Goal: Information Seeking & Learning: Learn about a topic

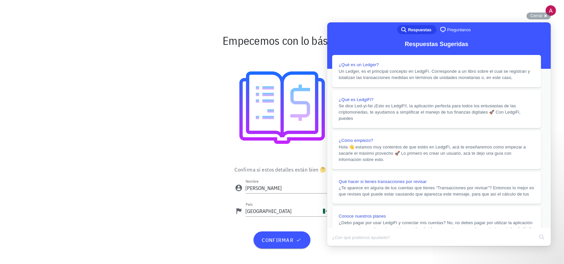
scroll to position [140, 0]
click at [541, 17] on span "Cerrar" at bounding box center [536, 15] width 12 height 5
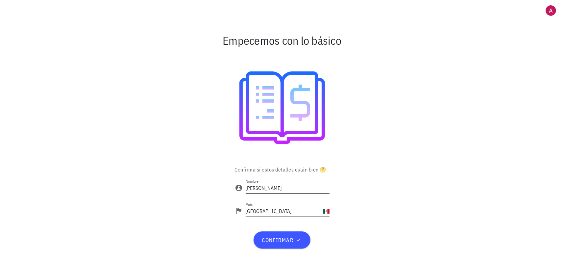
click at [276, 190] on input "Angel" at bounding box center [288, 187] width 84 height 11
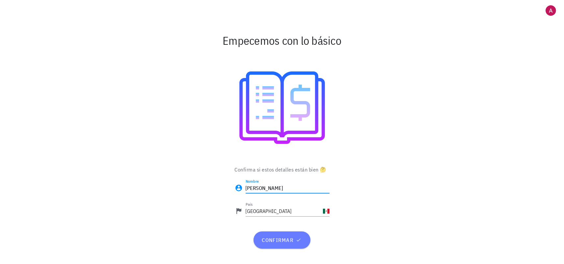
click at [280, 243] on button "confirmar" at bounding box center [281, 239] width 57 height 17
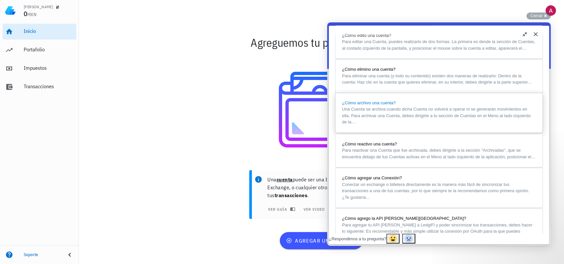
scroll to position [531, 0]
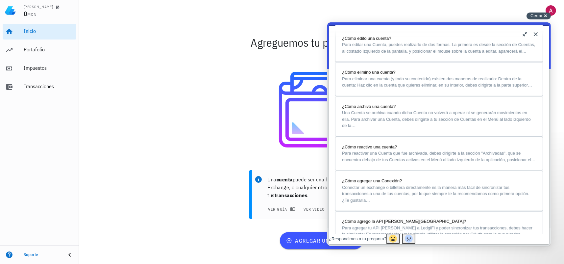
click at [534, 15] on span "Cerrar" at bounding box center [536, 15] width 12 height 5
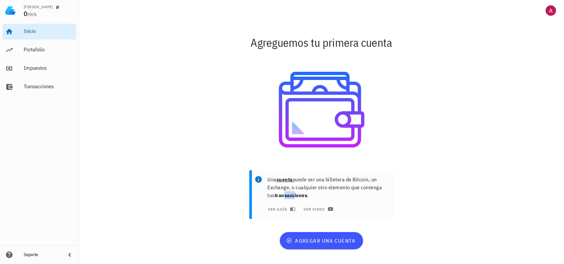
drag, startPoint x: 285, startPoint y: 194, endPoint x: 298, endPoint y: 194, distance: 12.8
click at [298, 194] on b "transacciones" at bounding box center [291, 195] width 33 height 7
click at [328, 239] on span "agregar una cuenta" at bounding box center [321, 240] width 68 height 7
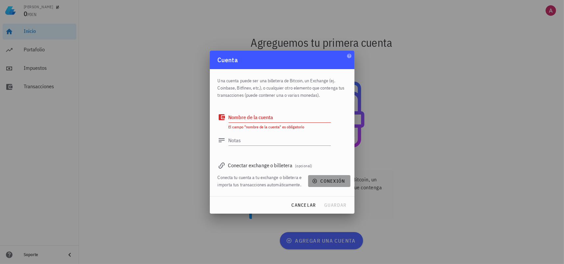
click at [317, 180] on icon "button" at bounding box center [314, 180] width 5 height 5
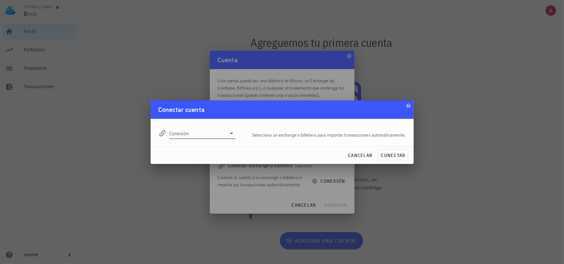
click at [210, 131] on input "Conexión" at bounding box center [197, 133] width 57 height 11
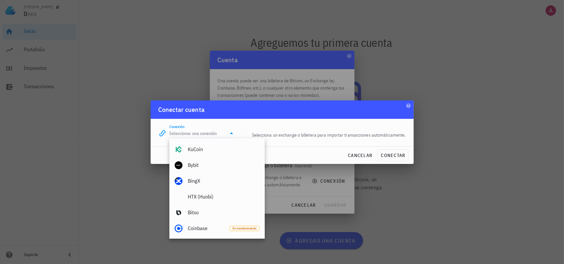
scroll to position [131, 0]
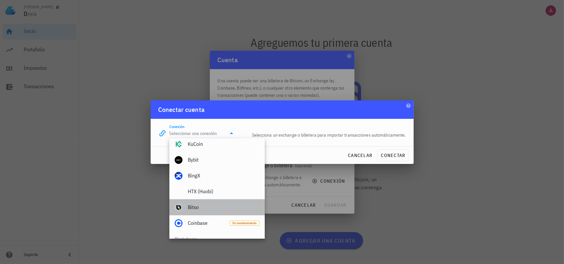
click at [212, 205] on div "Bitso" at bounding box center [224, 207] width 72 height 6
type input "Bitso"
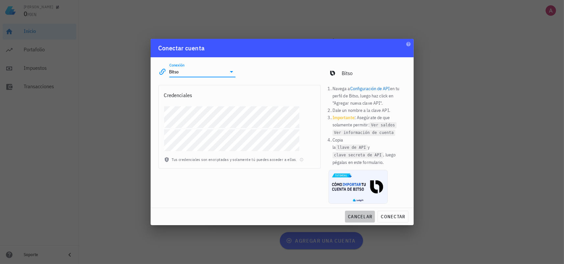
click at [364, 213] on span "cancelar" at bounding box center [360, 216] width 25 height 6
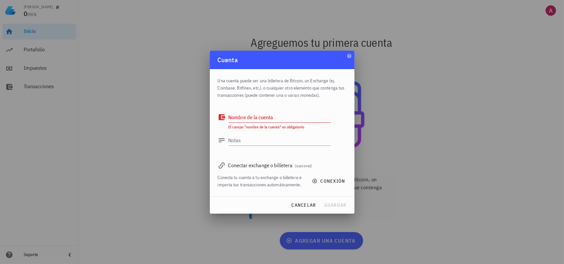
click at [253, 118] on textarea "Nombre de la cuenta" at bounding box center [280, 117] width 102 height 11
type textarea "Test"
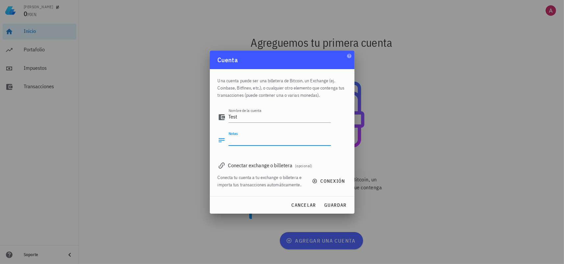
click at [260, 141] on textarea "Notas" at bounding box center [280, 140] width 102 height 11
type textarea "Pruebas"
click at [349, 209] on div "cancelar guardar" at bounding box center [282, 204] width 145 height 17
click at [340, 206] on span "guardar" at bounding box center [335, 205] width 23 height 6
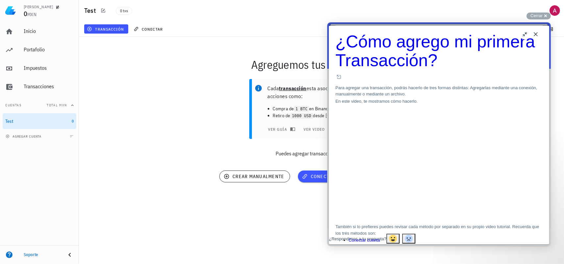
click at [536, 36] on button "Close" at bounding box center [535, 34] width 11 height 11
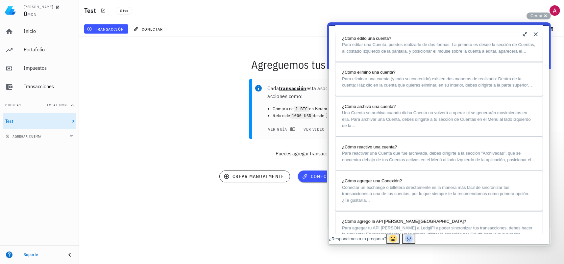
click at [537, 32] on button "Close" at bounding box center [535, 34] width 11 height 11
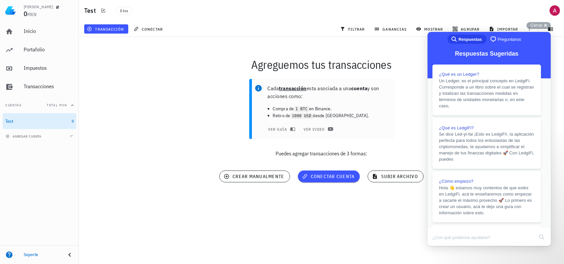
scroll to position [529, 0]
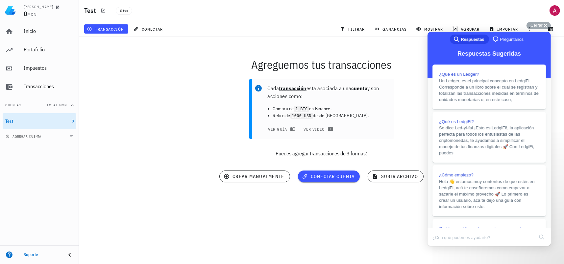
click at [386, 142] on div "Cada transacción esta asociada a una cuenta y son acciones como: Compra de 1 BT…" at bounding box center [321, 120] width 493 height 91
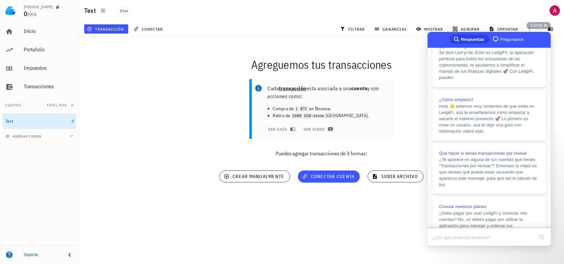
scroll to position [73, 0]
click at [345, 232] on div "[PERSON_NAME] 0 MXN Inicio [GEOGRAPHIC_DATA] Impuestos [GEOGRAPHIC_DATA] Cuenta…" at bounding box center [282, 132] width 564 height 264
drag, startPoint x: 282, startPoint y: 109, endPoint x: 309, endPoint y: 108, distance: 27.6
click at [309, 108] on li "Compra de 1 BTC en Binance." at bounding box center [331, 108] width 116 height 7
drag, startPoint x: 336, startPoint y: 115, endPoint x: 293, endPoint y: 115, distance: 43.1
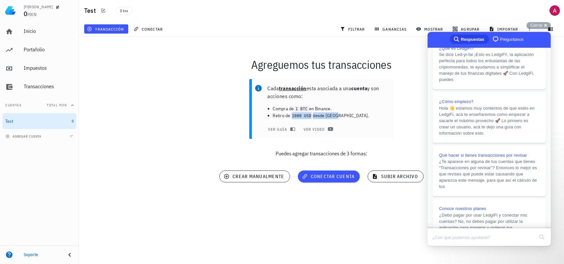
click at [293, 115] on li "Retiro de 1000 USD desde [GEOGRAPHIC_DATA]." at bounding box center [331, 115] width 116 height 7
drag, startPoint x: 296, startPoint y: 155, endPoint x: 334, endPoint y: 154, distance: 38.5
click at [333, 154] on p "Puedes agregar transacciones de 3 formas:" at bounding box center [321, 153] width 485 height 8
click at [338, 154] on p "Puedes agregar transacciones de 3 formas:" at bounding box center [321, 153] width 485 height 8
click at [263, 179] on span "crear manualmente" at bounding box center [254, 176] width 59 height 6
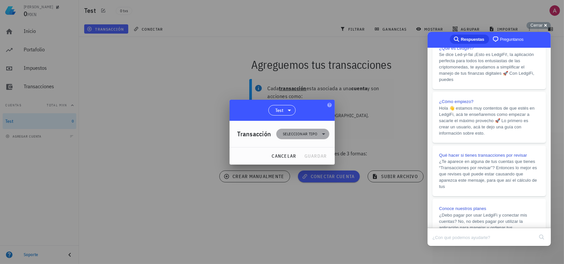
click at [312, 131] on span "Seleccionar tipo" at bounding box center [300, 134] width 35 height 7
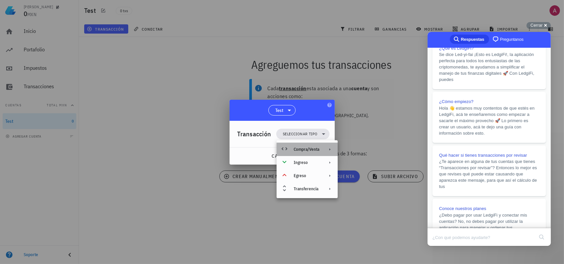
click at [329, 149] on icon at bounding box center [329, 149] width 5 height 5
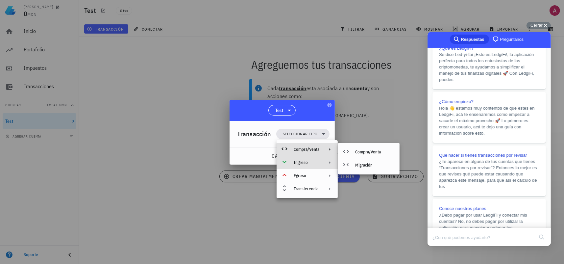
click at [327, 165] on div "Ingreso" at bounding box center [307, 162] width 61 height 13
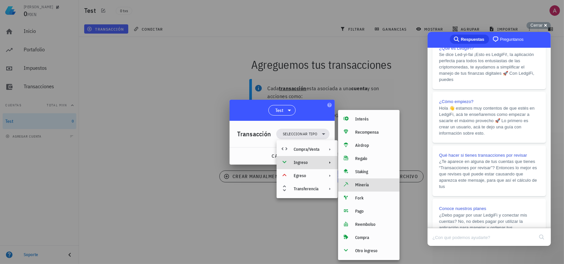
click at [370, 185] on div "Minería" at bounding box center [374, 184] width 39 height 5
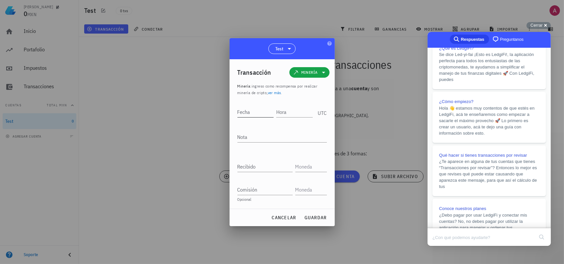
click at [247, 115] on input "Fecha" at bounding box center [255, 112] width 36 height 11
click at [292, 113] on input "Hora" at bounding box center [294, 112] width 35 height 11
click at [266, 137] on textarea "Nota" at bounding box center [281, 137] width 89 height 11
click at [253, 168] on input "Recibido" at bounding box center [264, 166] width 55 height 11
click at [303, 168] on input "text" at bounding box center [310, 166] width 30 height 11
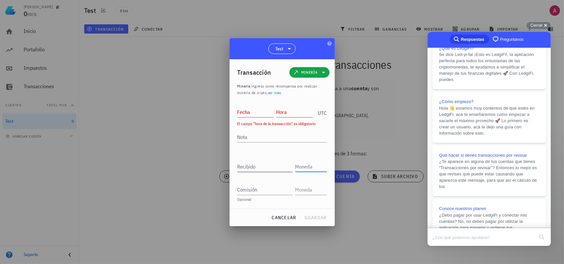
click at [267, 167] on input "Recibido" at bounding box center [264, 166] width 55 height 11
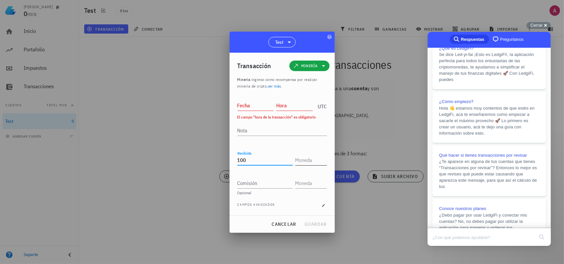
type input "100"
click at [301, 158] on input "text" at bounding box center [310, 160] width 30 height 11
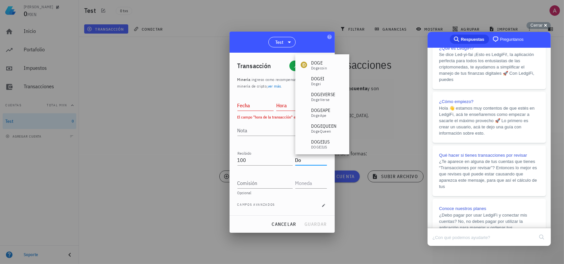
type input "D"
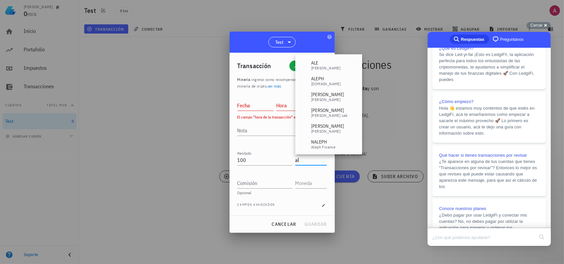
type input "a"
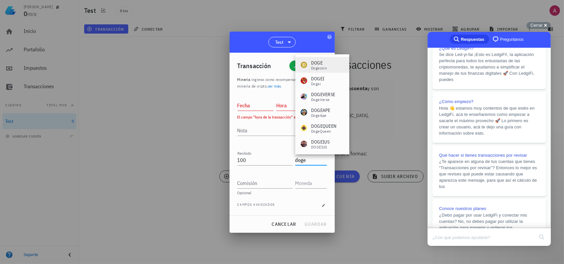
click at [308, 67] on div "DOGE Dogecoin" at bounding box center [314, 65] width 26 height 11
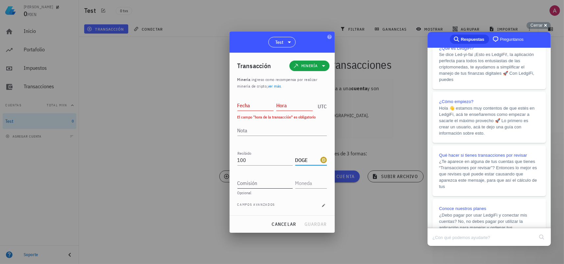
type input "DOGE"
click at [268, 182] on input "Comisión" at bounding box center [264, 183] width 55 height 11
click at [313, 182] on input "text" at bounding box center [310, 183] width 30 height 11
click at [312, 222] on div "cancelar guardar" at bounding box center [281, 223] width 105 height 17
click at [308, 180] on input "text" at bounding box center [310, 183] width 30 height 11
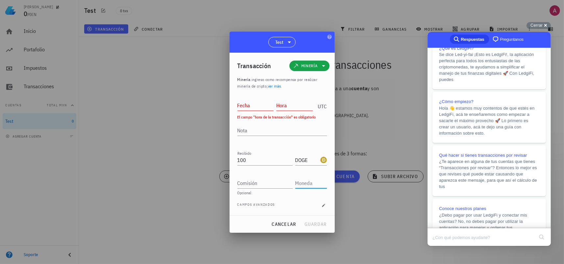
click at [260, 173] on div "Comisión" at bounding box center [281, 180] width 89 height 16
click at [249, 111] on div "Fecha" at bounding box center [256, 104] width 39 height 16
click at [249, 105] on input "Fecha" at bounding box center [255, 105] width 36 height 11
click at [261, 104] on input "Fecha" at bounding box center [255, 105] width 36 height 11
click at [294, 107] on input "Hora" at bounding box center [294, 105] width 36 height 11
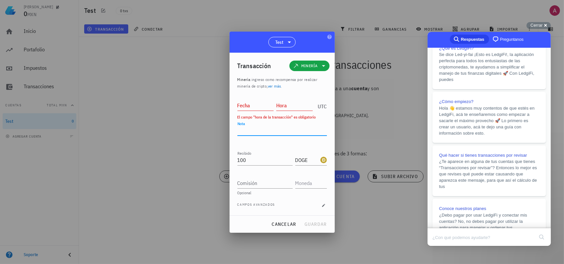
click at [286, 127] on textarea "Nota" at bounding box center [281, 130] width 89 height 11
click at [251, 107] on input "Fecha" at bounding box center [255, 105] width 36 height 11
drag, startPoint x: 254, startPoint y: 106, endPoint x: 266, endPoint y: 106, distance: 12.5
click at [266, 106] on input "[DATE]" at bounding box center [255, 105] width 36 height 11
type input "[DATE]"
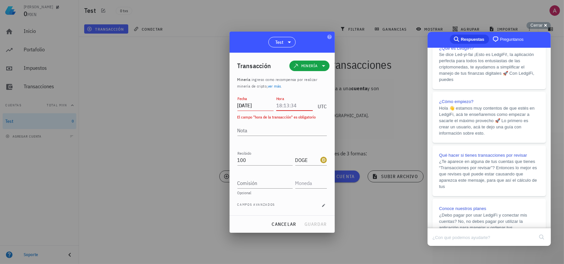
click at [292, 107] on input "Hora" at bounding box center [294, 105] width 36 height 11
type input "11:00:00"
click at [334, 226] on div "cancelar guardar" at bounding box center [281, 223] width 105 height 17
click at [315, 224] on span "guardar" at bounding box center [315, 224] width 23 height 6
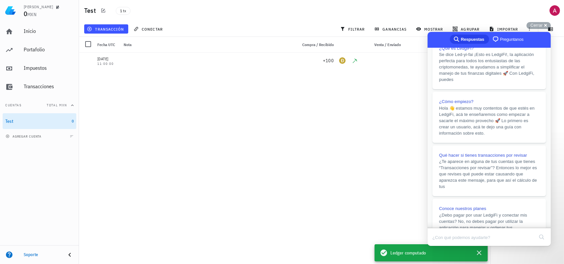
click at [348, 145] on div "[DATE] 11:00:00 +100" at bounding box center [284, 156] width 411 height 206
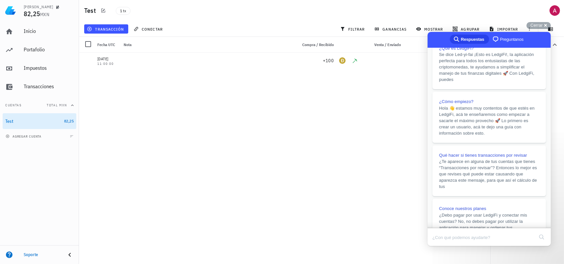
click at [558, 72] on div "Totales 100 DOGE 519,69 MXN" at bounding box center [527, 150] width 74 height 227
click at [471, 37] on span "Respuestas" at bounding box center [471, 39] width 23 height 7
click at [493, 39] on span "chat-square" at bounding box center [495, 39] width 8 height 8
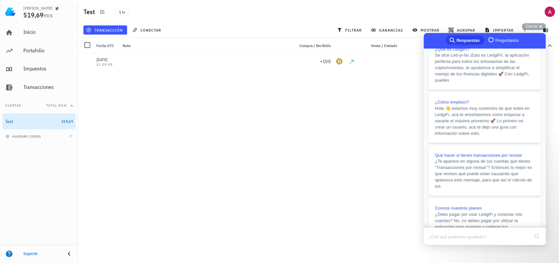
scroll to position [0, 0]
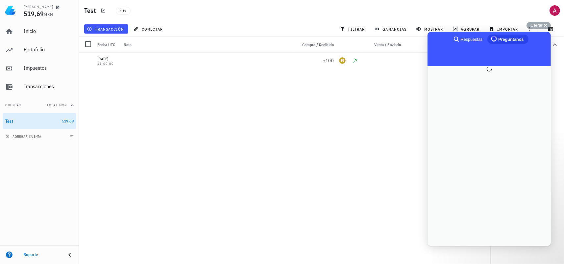
click at [476, 38] on span "Respuestas" at bounding box center [471, 39] width 22 height 7
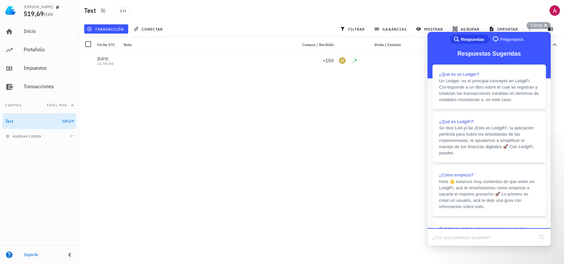
click at [392, 125] on div "[DATE] 11:00:00 +100" at bounding box center [284, 156] width 411 height 206
click at [539, 28] on span "Cerrar" at bounding box center [536, 25] width 12 height 5
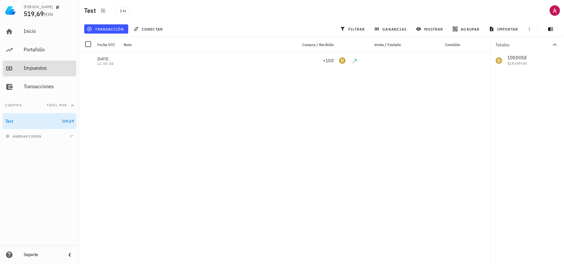
click at [39, 66] on div "Impuestos" at bounding box center [49, 68] width 50 height 6
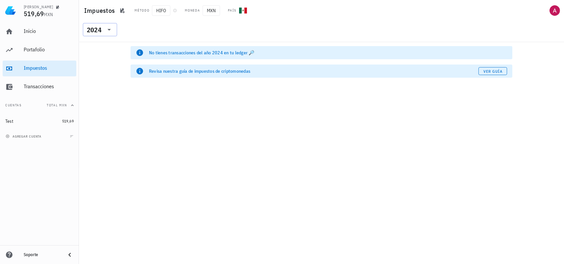
click at [100, 29] on div "2024" at bounding box center [94, 30] width 15 height 7
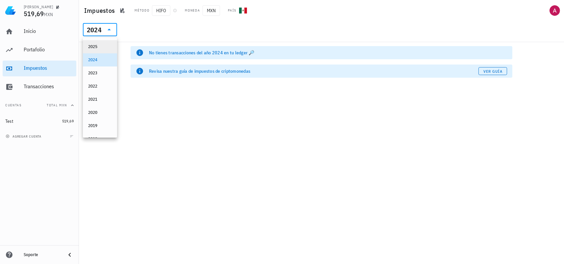
click at [99, 44] on div "2025" at bounding box center [100, 46] width 24 height 5
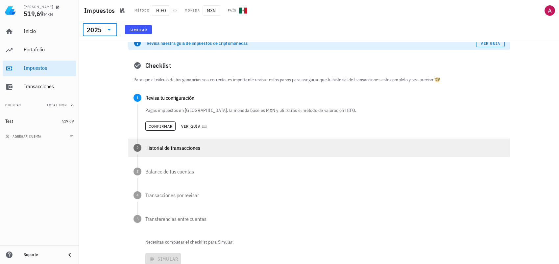
scroll to position [33, 0]
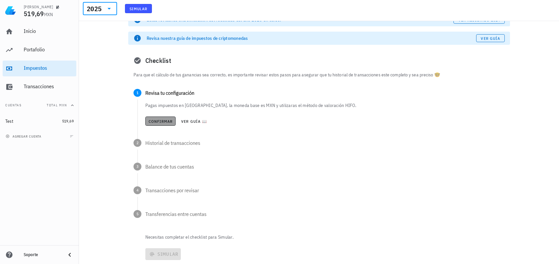
click at [160, 120] on span "Confirmar" at bounding box center [160, 121] width 25 height 5
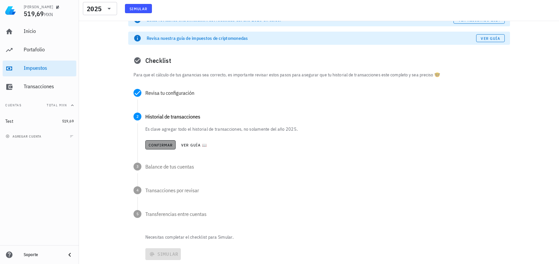
click at [165, 142] on span "Confirmar" at bounding box center [160, 144] width 25 height 5
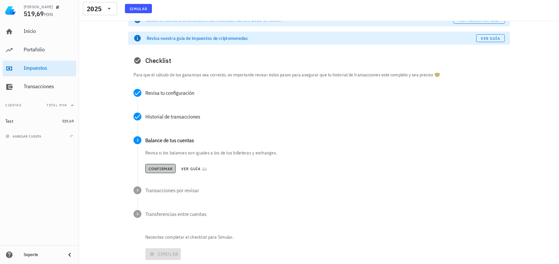
click at [160, 168] on span "Confirmar" at bounding box center [160, 168] width 25 height 5
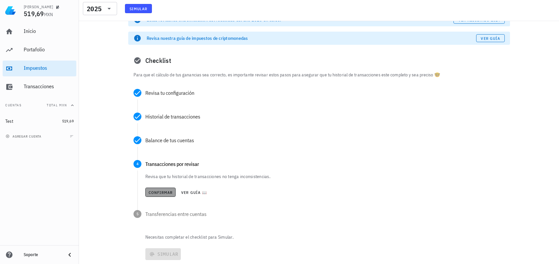
click at [158, 193] on span "Confirmar" at bounding box center [160, 192] width 25 height 5
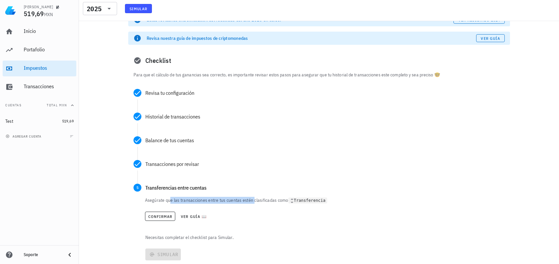
drag, startPoint x: 170, startPoint y: 199, endPoint x: 256, endPoint y: 200, distance: 85.8
click at [256, 200] on p "Asegúrate que las transacciones entre tus cuentas estén clasificadas como Trans…" at bounding box center [325, 200] width 360 height 7
click at [308, 202] on code "Transferencia" at bounding box center [307, 200] width 39 height 6
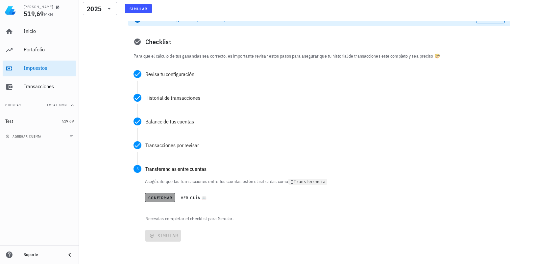
click at [157, 196] on span "Confirmar" at bounding box center [160, 197] width 25 height 5
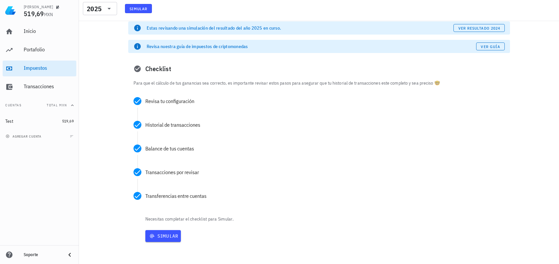
scroll to position [25, 0]
click at [161, 236] on span "Simular" at bounding box center [163, 236] width 31 height 6
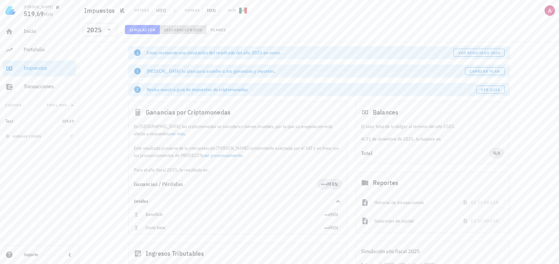
click at [179, 31] on span "Declaración" at bounding box center [178, 29] width 29 height 5
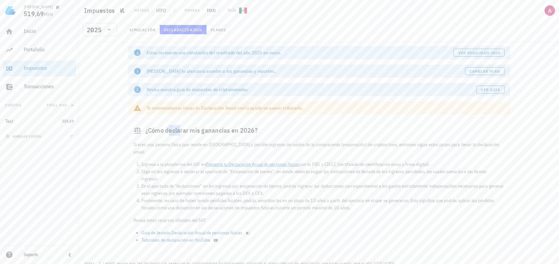
drag, startPoint x: 160, startPoint y: 133, endPoint x: 261, endPoint y: 128, distance: 101.7
click at [261, 128] on div "¿Cómo declarar mis ganancias en 2026?" at bounding box center [319, 130] width 382 height 21
drag, startPoint x: 159, startPoint y: 148, endPoint x: 449, endPoint y: 145, distance: 290.3
click at [449, 145] on p "Si eres una persona física que reside en [GEOGRAPHIC_DATA] y percibe ingresos d…" at bounding box center [318, 148] width 371 height 14
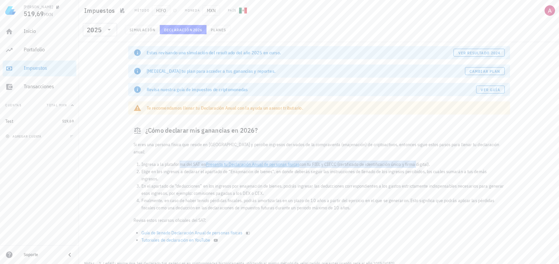
drag, startPoint x: 160, startPoint y: 157, endPoint x: 409, endPoint y: 156, distance: 248.9
click at [409, 160] on li "Ingresa a la plataforma del SAT en Presenta tu Declaración Anual de personas fí…" at bounding box center [322, 163] width 363 height 7
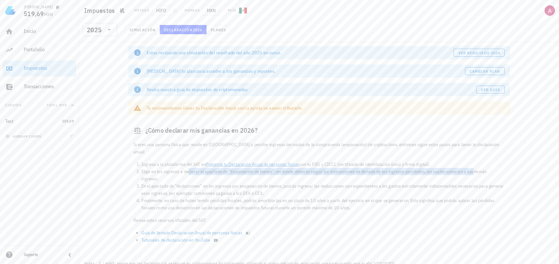
drag, startPoint x: 168, startPoint y: 165, endPoint x: 457, endPoint y: 164, distance: 289.3
click at [457, 168] on li "Elige en los ingresos a declarar el apartado de “Enajenación de bienes”, en don…" at bounding box center [322, 175] width 363 height 14
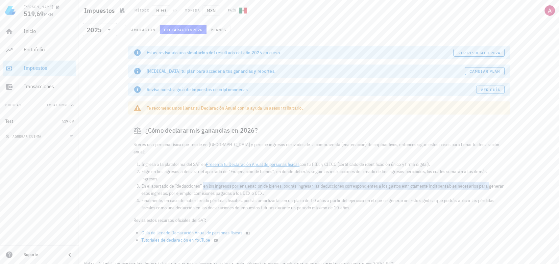
drag, startPoint x: 184, startPoint y: 179, endPoint x: 474, endPoint y: 180, distance: 289.7
click at [474, 182] on li "En el apartado de “deducciones” en los ingresos por enajenación de bienes, podr…" at bounding box center [322, 189] width 363 height 14
drag, startPoint x: 157, startPoint y: 187, endPoint x: 260, endPoint y: 181, distance: 103.1
click at [260, 182] on li "En el apartado de “deducciones” en los ingresos por enajenación de bienes, podr…" at bounding box center [322, 189] width 363 height 14
click at [262, 197] on li "Finalmente, en caso de haber tenido pérdidas fiscales, podrás amortizarlas en u…" at bounding box center [322, 204] width 363 height 14
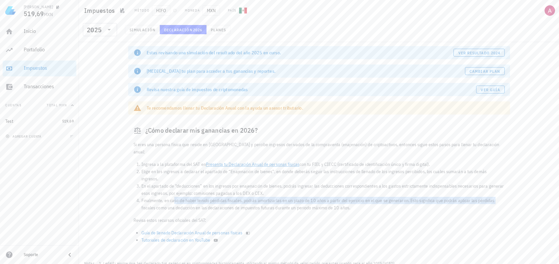
drag, startPoint x: 153, startPoint y: 194, endPoint x: 478, endPoint y: 193, distance: 324.8
click at [478, 197] on li "Finalmente, en caso de haber tenido pérdidas fiscales, podrás amortizarlas en u…" at bounding box center [322, 204] width 363 height 14
drag, startPoint x: 168, startPoint y: 201, endPoint x: 328, endPoint y: 197, distance: 159.8
click at [331, 197] on li "Finalmente, en caso de haber tenido pérdidas fiscales, podrás amortizarlas en u…" at bounding box center [322, 204] width 363 height 14
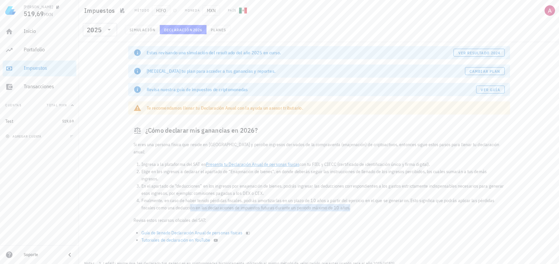
scroll to position [11, 0]
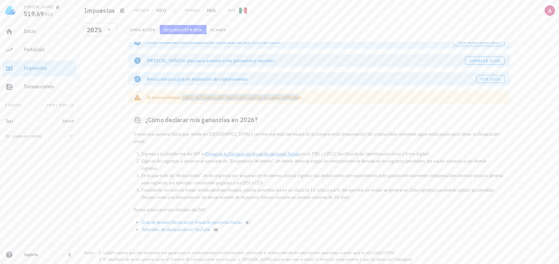
drag, startPoint x: 170, startPoint y: 100, endPoint x: 293, endPoint y: 95, distance: 123.1
click at [291, 95] on div "Te recomendamos llenar tu Declaración Anual con la ayuda un asesor tributario." at bounding box center [326, 97] width 358 height 7
click at [293, 95] on div "Te recomendamos llenar tu Declaración Anual con la ayuda un asesor tributario." at bounding box center [326, 97] width 358 height 7
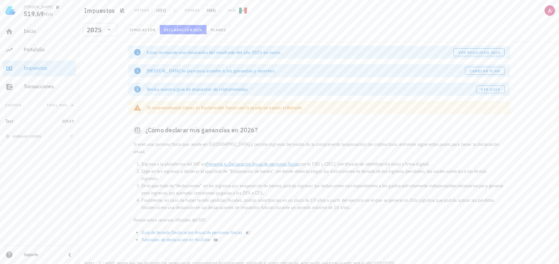
scroll to position [0, 0]
click at [218, 89] on div "Revisa nuestra guía de impuestos de criptomonedas" at bounding box center [311, 89] width 329 height 7
click at [220, 28] on span "Planes" at bounding box center [218, 29] width 16 height 5
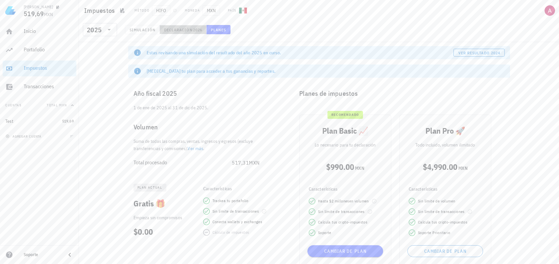
click at [183, 28] on span "Declaración" at bounding box center [178, 29] width 29 height 5
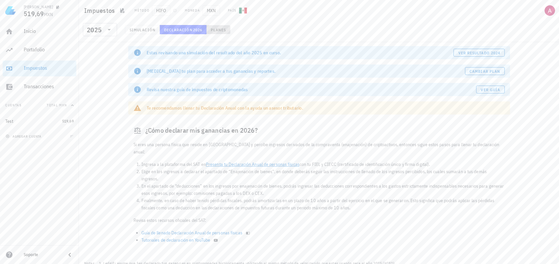
click at [211, 28] on span "Planes" at bounding box center [218, 29] width 16 height 5
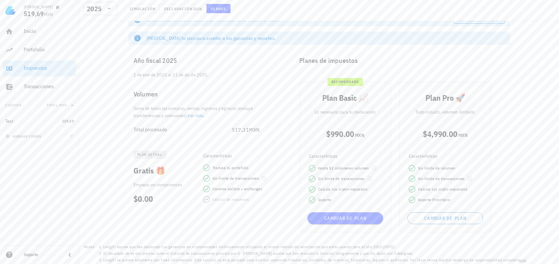
scroll to position [34, 0]
drag, startPoint x: 204, startPoint y: 198, endPoint x: 217, endPoint y: 199, distance: 13.3
click at [204, 198] on div "Cálculo de impuestos" at bounding box center [242, 198] width 79 height 7
click at [220, 200] on div "Cálculo de impuestos" at bounding box center [230, 198] width 37 height 7
drag, startPoint x: 334, startPoint y: 187, endPoint x: 352, endPoint y: 187, distance: 18.1
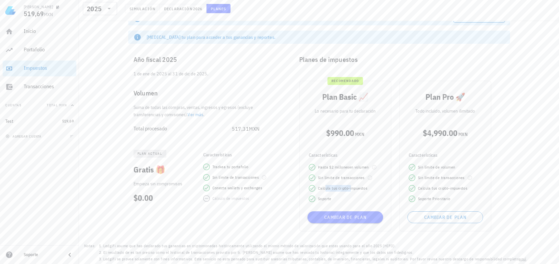
click at [350, 187] on span "Calcula tus cripto-impuestos" at bounding box center [342, 188] width 49 height 7
drag, startPoint x: 321, startPoint y: 199, endPoint x: 338, endPoint y: 199, distance: 17.1
click at [333, 198] on div "Soporte" at bounding box center [345, 198] width 73 height 7
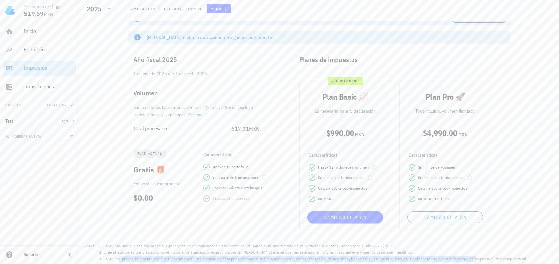
drag, startPoint x: 118, startPoint y: 259, endPoint x: 472, endPoint y: 275, distance: 354.8
click at [472, 263] on html "[PERSON_NAME] 519,69 MXN Inicio [GEOGRAPHIC_DATA] Impuestos [GEOGRAPHIC_DATA] C…" at bounding box center [279, 115] width 559 height 298
click at [435, 260] on li "LedgiFi se provee solamente con fines informativos. Este servicio no esta pensa…" at bounding box center [315, 258] width 424 height 7
drag, startPoint x: 479, startPoint y: 258, endPoint x: 122, endPoint y: 257, distance: 357.1
click at [122, 257] on li "LedgiFi se provee solamente con fines informativos. Este servicio no esta pensa…" at bounding box center [315, 258] width 424 height 7
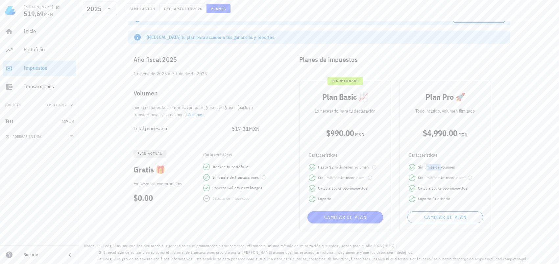
drag, startPoint x: 426, startPoint y: 167, endPoint x: 444, endPoint y: 169, distance: 17.9
click at [441, 168] on span "Sin límite de volumen" at bounding box center [436, 167] width 37 height 7
drag, startPoint x: 430, startPoint y: 178, endPoint x: 446, endPoint y: 178, distance: 15.8
click at [445, 178] on span "Sin límite de transacciones" at bounding box center [441, 177] width 47 height 7
drag, startPoint x: 461, startPoint y: 189, endPoint x: 428, endPoint y: 189, distance: 32.9
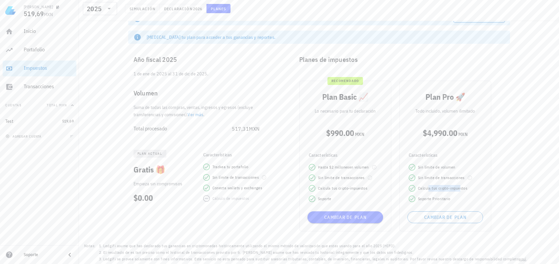
click at [429, 188] on span "Calcula tus cripto-impuestos" at bounding box center [442, 188] width 49 height 7
drag, startPoint x: 423, startPoint y: 198, endPoint x: 442, endPoint y: 199, distance: 18.8
click at [441, 199] on span "Soporte Prioritario" at bounding box center [434, 198] width 33 height 7
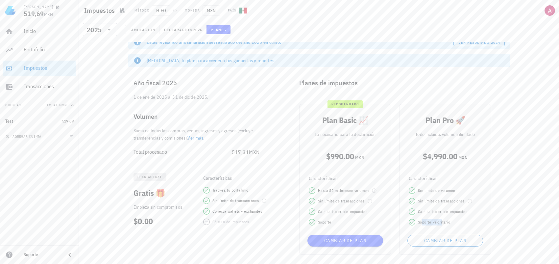
scroll to position [0, 0]
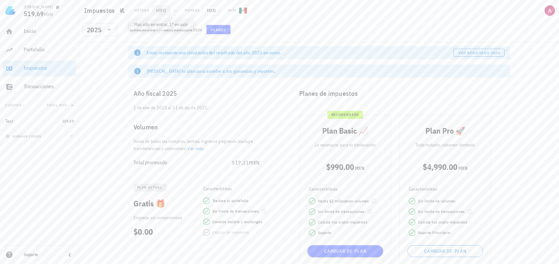
click at [160, 12] on span "HIFO" at bounding box center [161, 10] width 18 height 11
click at [161, 9] on span "HIFO" at bounding box center [161, 10] width 18 height 11
click at [174, 11] on icon "button" at bounding box center [175, 11] width 4 height 4
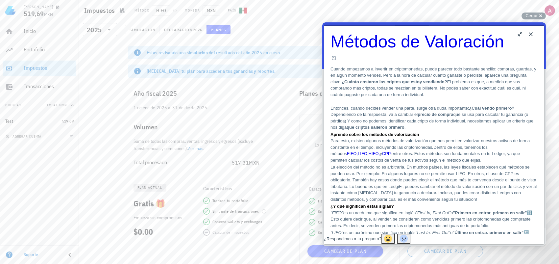
click at [530, 33] on button "Close" at bounding box center [530, 34] width 11 height 11
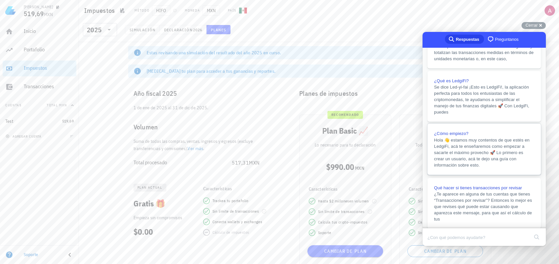
scroll to position [139, 0]
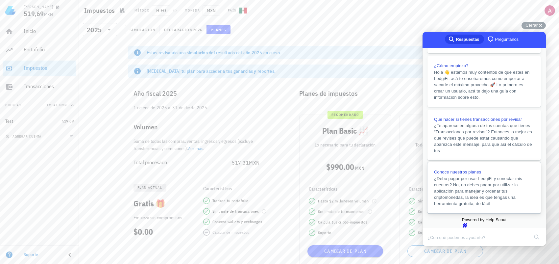
click at [487, 176] on span "¿Debo pagar por usar LedgiFi y conectar mis cuentas? No, no debes pagar por uti…" at bounding box center [478, 191] width 88 height 30
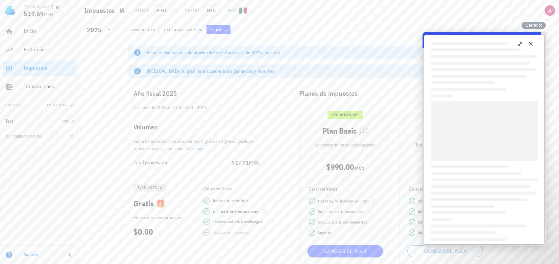
scroll to position [42, 0]
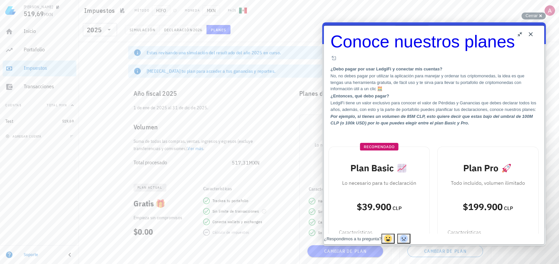
drag, startPoint x: 357, startPoint y: 136, endPoint x: 459, endPoint y: 136, distance: 102.3
click at [459, 112] on p "LedgiFi tiene un valor exclusivo para conocer el valor de Pérdidas y Ganancias …" at bounding box center [433, 106] width 207 height 13
drag, startPoint x: 369, startPoint y: 152, endPoint x: 503, endPoint y: 151, distance: 134.1
click at [503, 125] on b "Por ejemplo, si tienes un volumen de 85M CLP, esto quiere decir que estas bajo …" at bounding box center [431, 120] width 202 height 12
drag, startPoint x: 502, startPoint y: 160, endPoint x: 355, endPoint y: 157, distance: 147.3
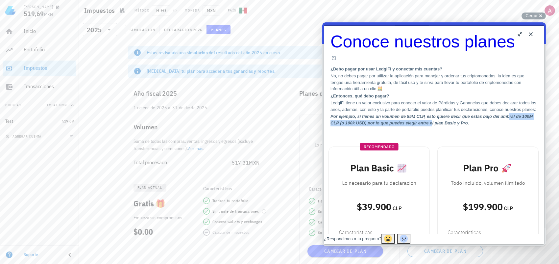
click at [355, 125] on b "Por ejemplo, si tienes un volumen de 85M CLP, esto quiere decir que estas bajo …" at bounding box center [431, 120] width 202 height 12
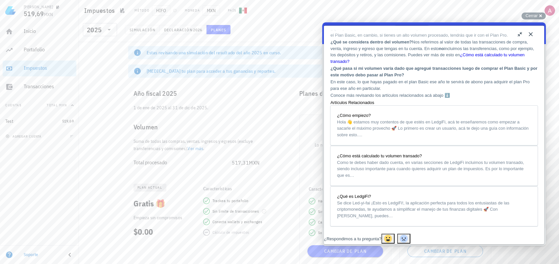
scroll to position [438, 0]
click at [526, 13] on span "Cerrar" at bounding box center [531, 15] width 12 height 5
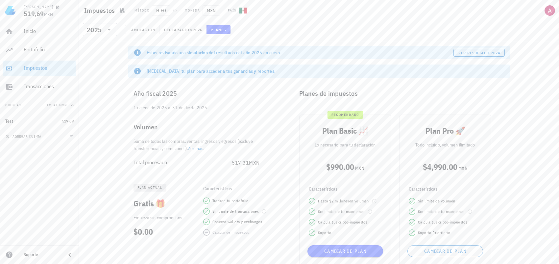
scroll to position [0, 0]
click at [26, 31] on div "Inicio" at bounding box center [49, 31] width 50 height 6
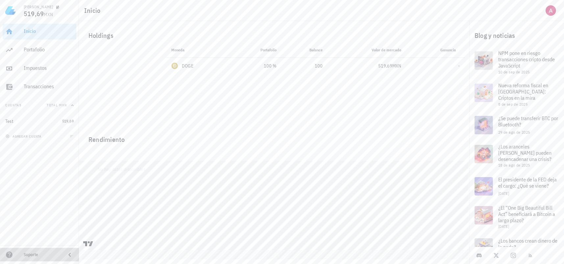
click at [73, 252] on icon at bounding box center [70, 255] width 8 height 8
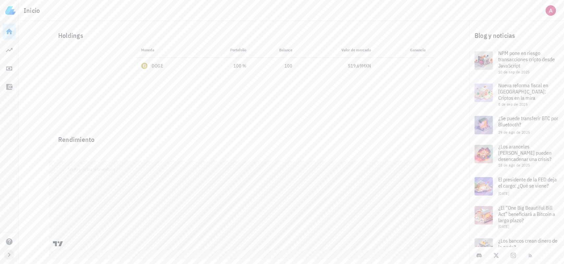
click at [9, 255] on icon "button" at bounding box center [9, 255] width 2 height 4
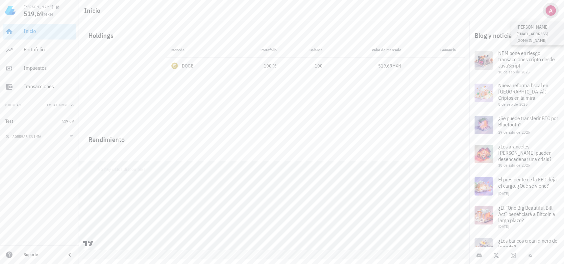
click at [551, 5] on div "avatar" at bounding box center [550, 10] width 11 height 11
click at [532, 62] on div "Planes" at bounding box center [541, 60] width 33 height 13
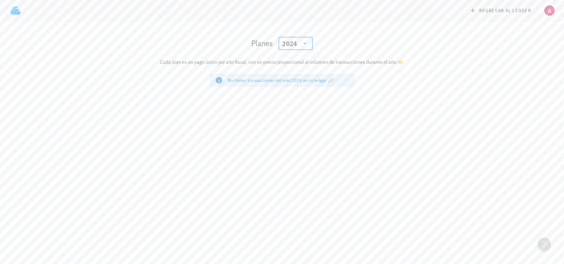
click at [299, 39] on input "text" at bounding box center [299, 43] width 1 height 11
click at [300, 60] on div "2025" at bounding box center [295, 60] width 24 height 5
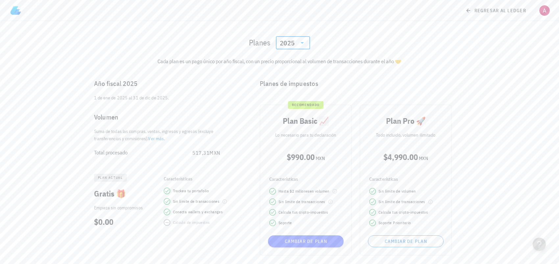
scroll to position [1, 0]
click at [159, 137] on link "Ver más" at bounding box center [156, 138] width 16 height 6
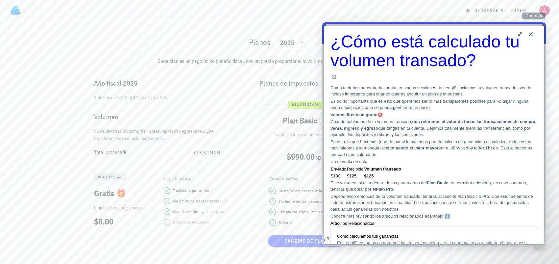
scroll to position [321, 0]
click at [531, 36] on button "Close" at bounding box center [530, 34] width 11 height 11
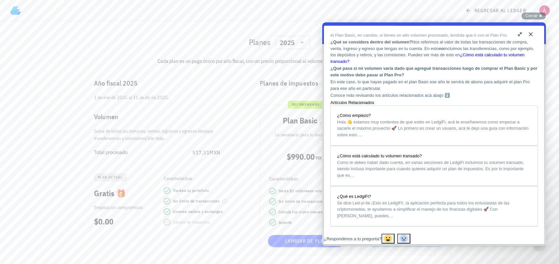
click at [531, 36] on button "Close" at bounding box center [530, 34] width 11 height 11
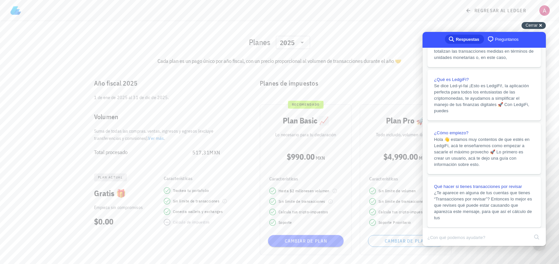
click at [532, 27] on span "Cerrar" at bounding box center [531, 25] width 12 height 5
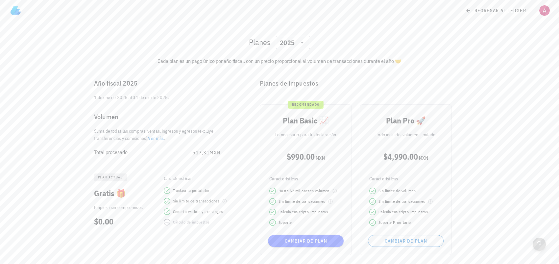
scroll to position [0, 0]
click at [547, 12] on div "avatar" at bounding box center [544, 10] width 11 height 11
